Goal: Find specific page/section: Locate a particular part of the current website

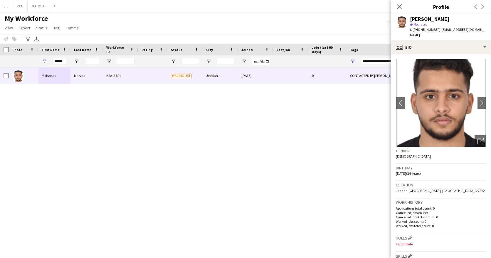
scroll to position [212, 0]
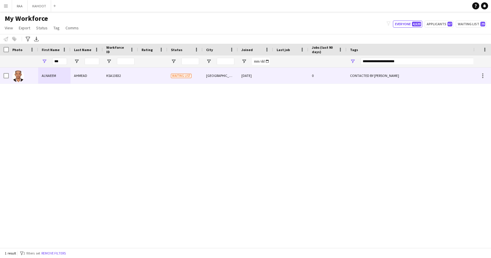
type input "***"
click at [107, 79] on div "KSA13832" at bounding box center [120, 76] width 35 height 16
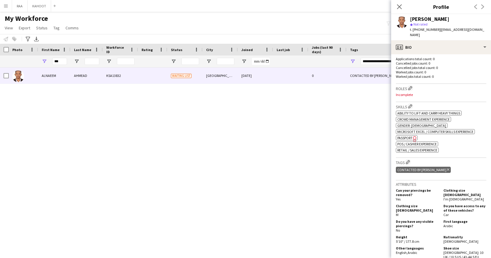
scroll to position [141, 0]
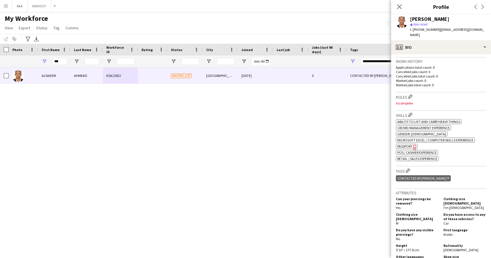
click at [409, 149] on span "Passport" at bounding box center [405, 146] width 15 height 4
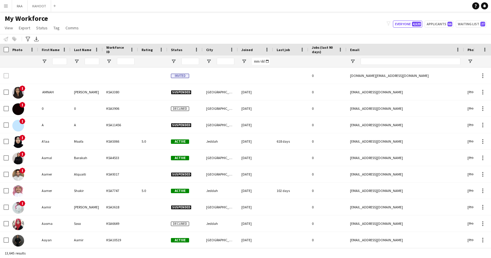
type input "***"
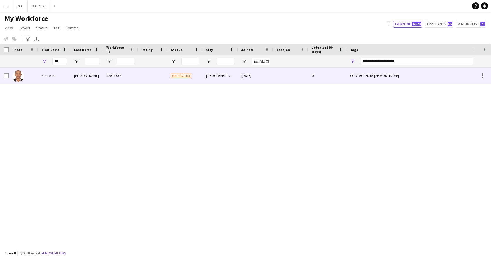
click at [98, 78] on div "[PERSON_NAME]" at bounding box center [87, 76] width 32 height 16
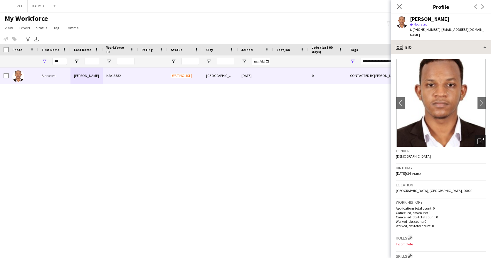
click at [439, 56] on app-crew-profile-bio "chevron-left chevron-right Open photos pop-in Gender [DEMOGRAPHIC_DATA] Birthda…" at bounding box center [442, 156] width 100 height 204
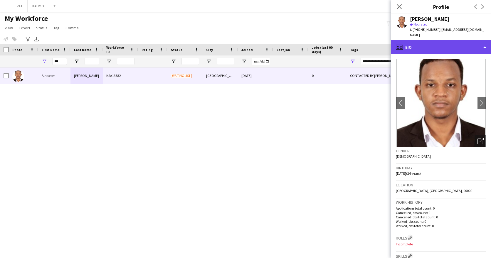
click at [442, 51] on div "profile Bio" at bounding box center [442, 47] width 100 height 14
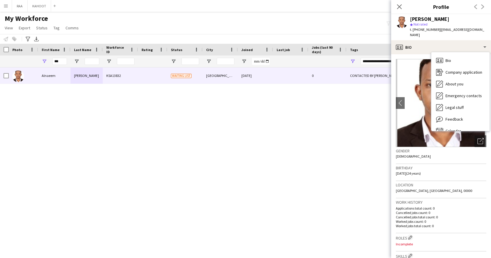
click at [467, 192] on div "Location [GEOGRAPHIC_DATA], [GEOGRAPHIC_DATA], 00000" at bounding box center [441, 189] width 91 height 17
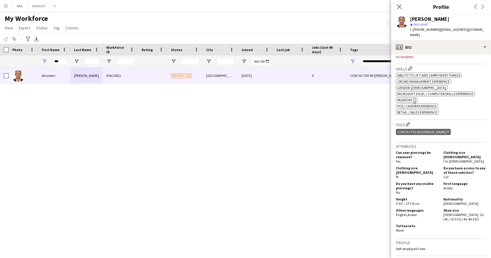
scroll to position [165, 0]
